Goal: Check status: Check status

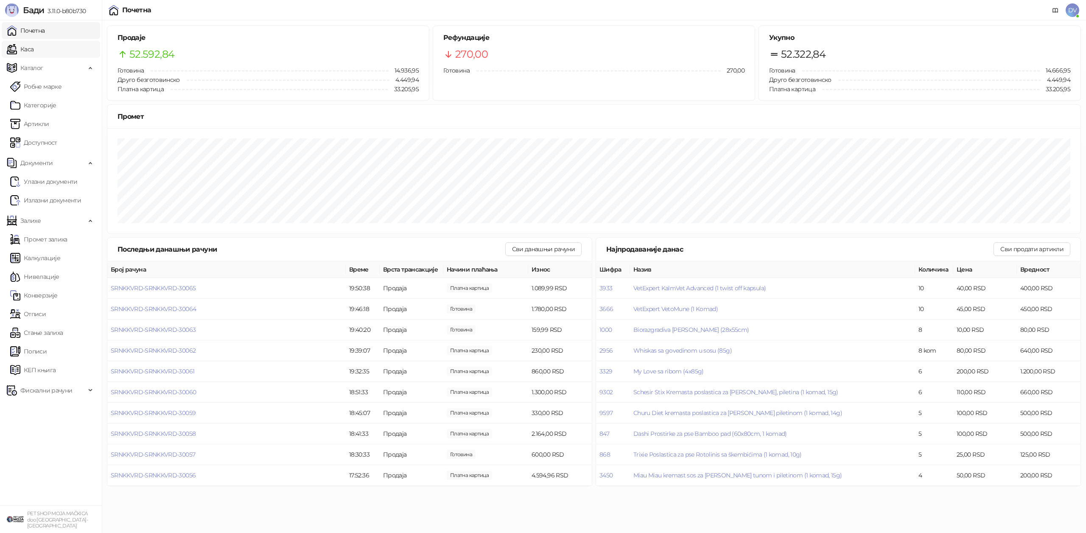
click at [32, 44] on link "Каса" at bounding box center [20, 49] width 27 height 17
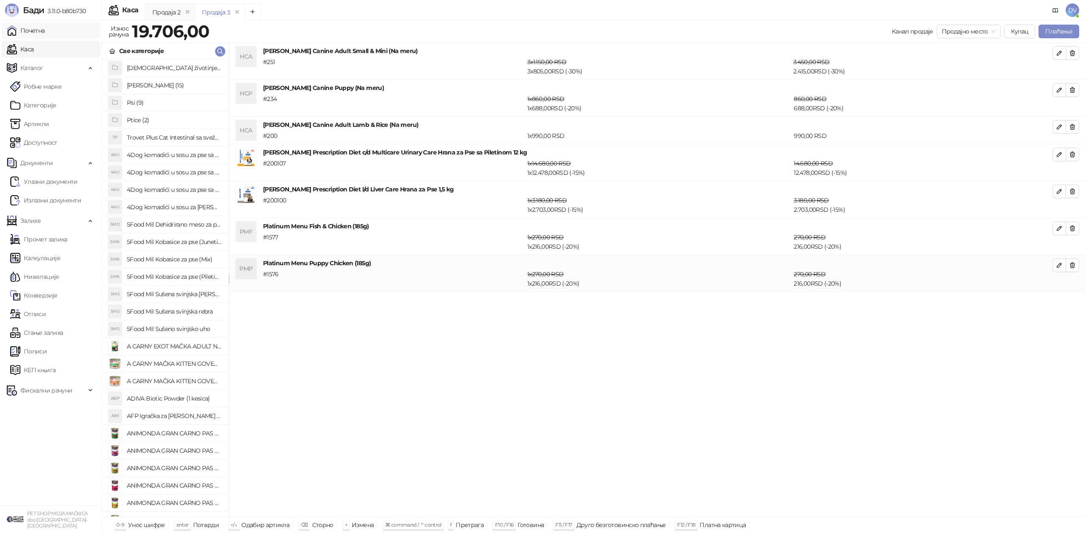
click at [45, 23] on link "Почетна" at bounding box center [26, 30] width 38 height 17
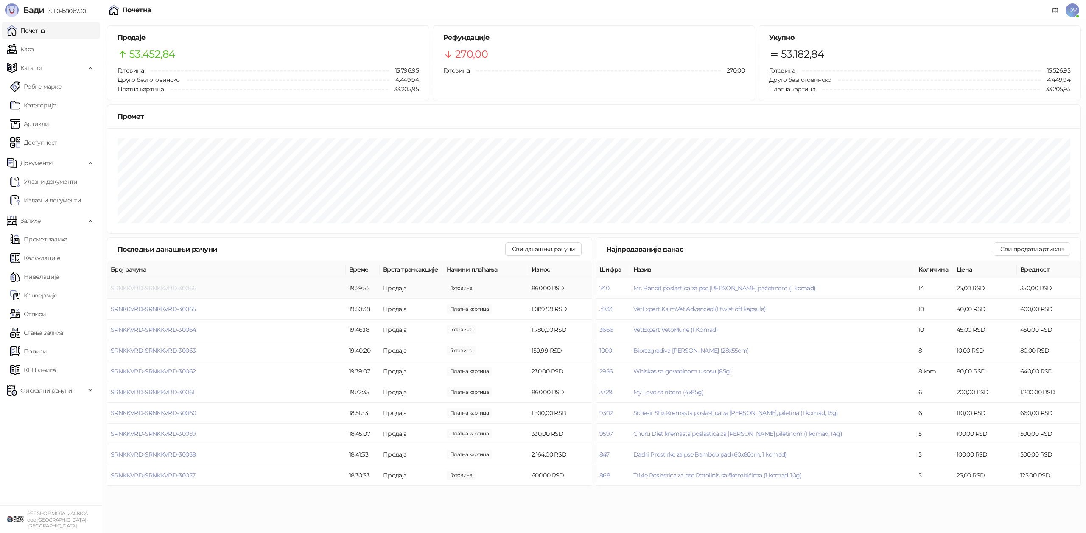
click at [180, 287] on span "SRNKKVRD-SRNKKVRD-30066" at bounding box center [153, 288] width 85 height 8
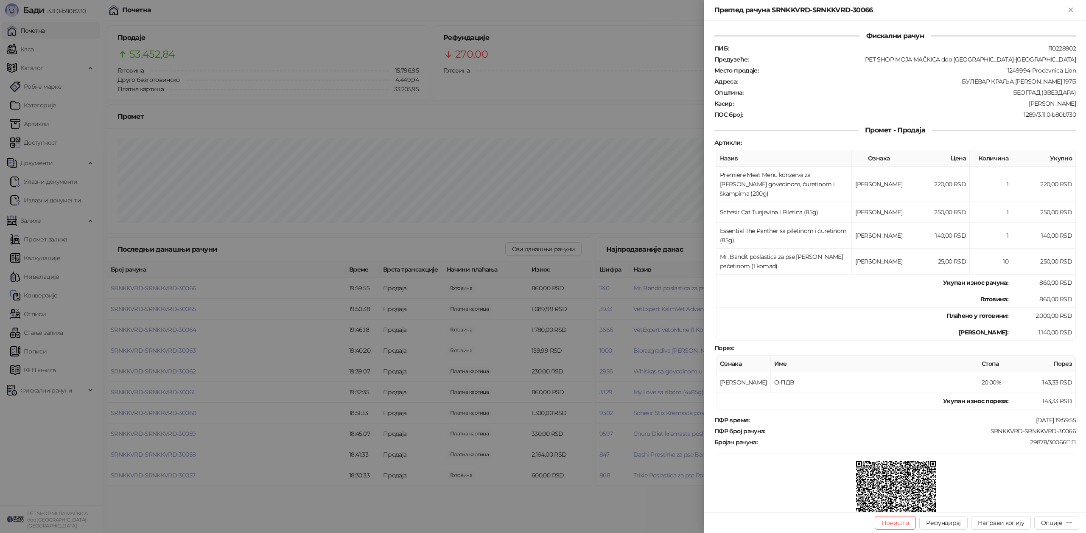
click at [241, 373] on div at bounding box center [543, 266] width 1086 height 533
